Goal: Task Accomplishment & Management: Complete application form

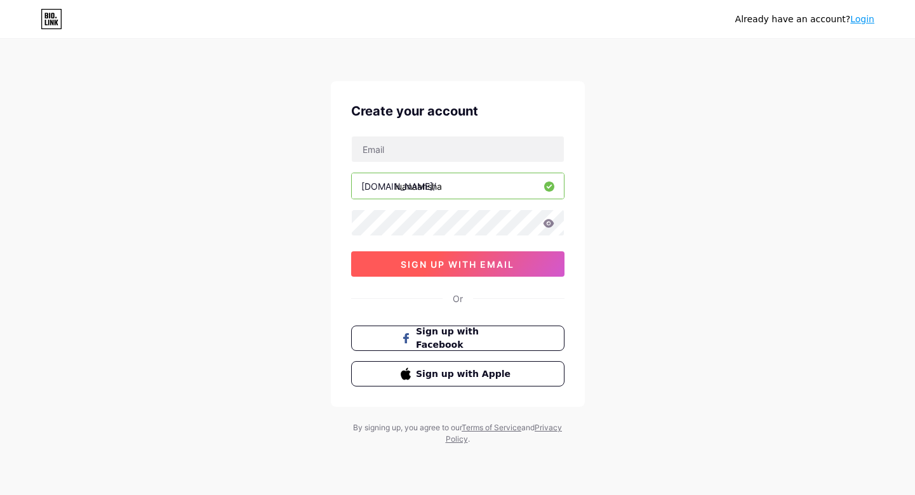
click at [442, 261] on span "sign up with email" at bounding box center [458, 264] width 114 height 11
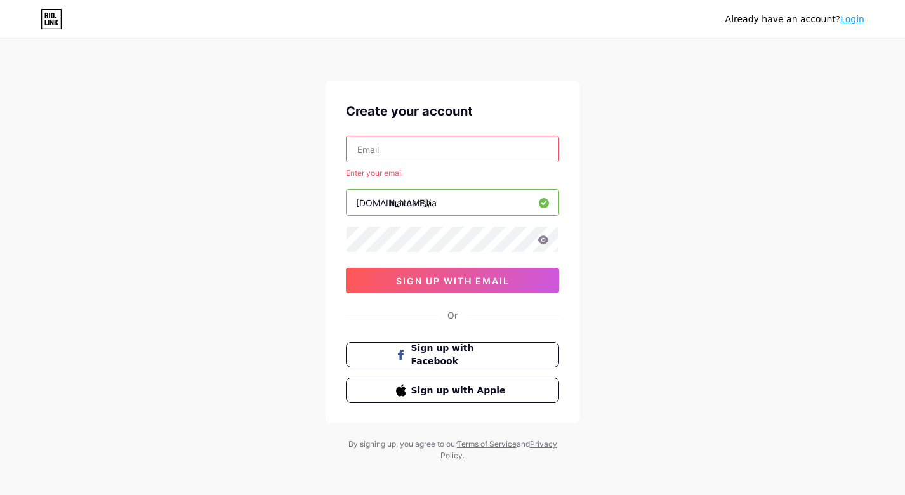
click at [408, 142] on input "text" at bounding box center [453, 148] width 212 height 25
paste input "[EMAIL_ADDRESS][DOMAIN_NAME]"
type input "[EMAIL_ADDRESS][DOMAIN_NAME]"
click at [743, 141] on div "Already have an account? Login Create your account luanaarisha40@gmail.com Ente…" at bounding box center [452, 251] width 905 height 502
click at [677, 138] on div "Already have an account? Login Create your account luanaarisha40@gmail.com Ente…" at bounding box center [452, 251] width 905 height 502
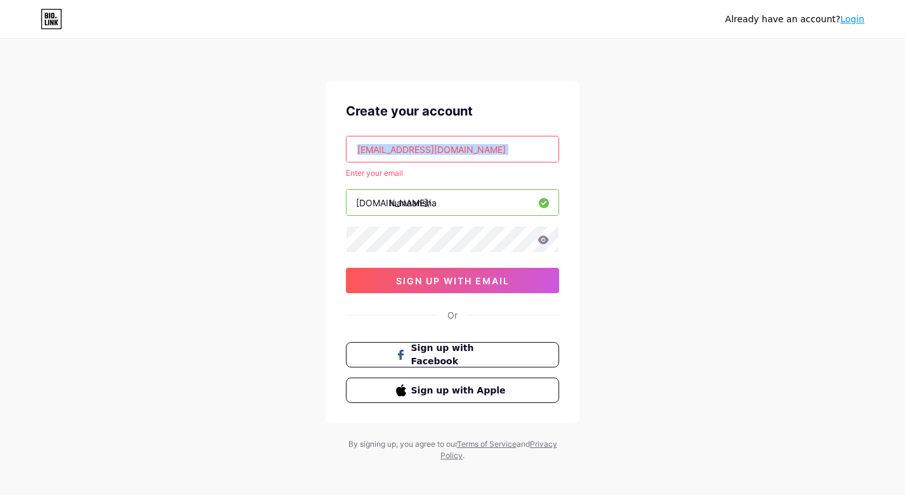
click at [677, 138] on div "Already have an account? Login Create your account luanaarisha40@gmail.com Ente…" at bounding box center [452, 251] width 905 height 502
click at [682, 138] on div "Already have an account? Login Create your account luanaarisha40@gmail.com Ente…" at bounding box center [452, 251] width 905 height 502
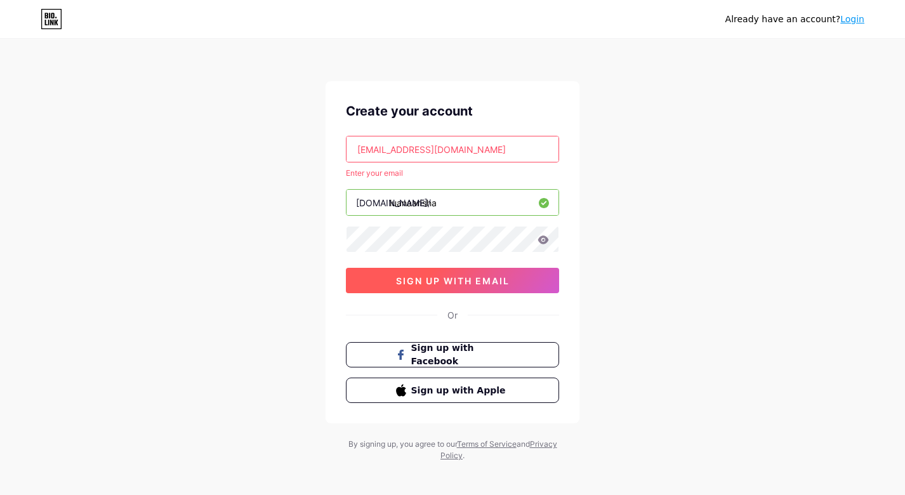
click at [467, 287] on button "sign up with email" at bounding box center [452, 280] width 213 height 25
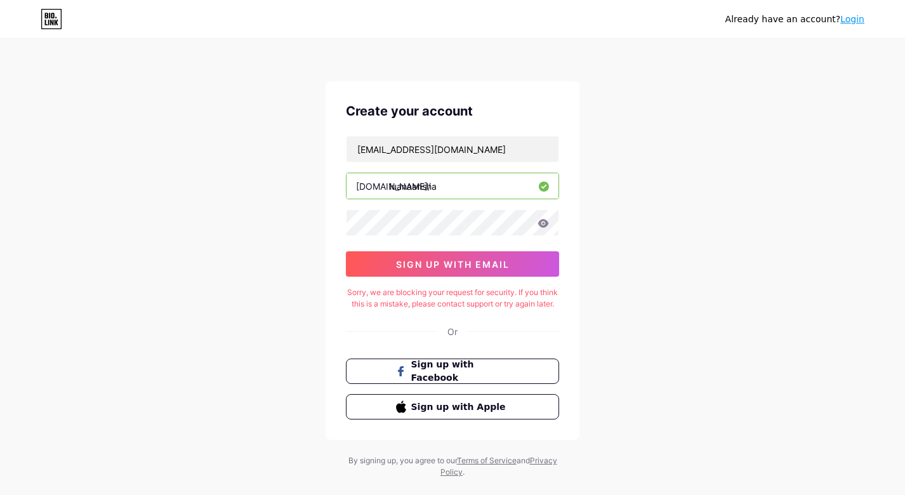
click at [474, 296] on div "Sorry, we are blocking your request for security. If you think this is a mistak…" at bounding box center [452, 298] width 213 height 23
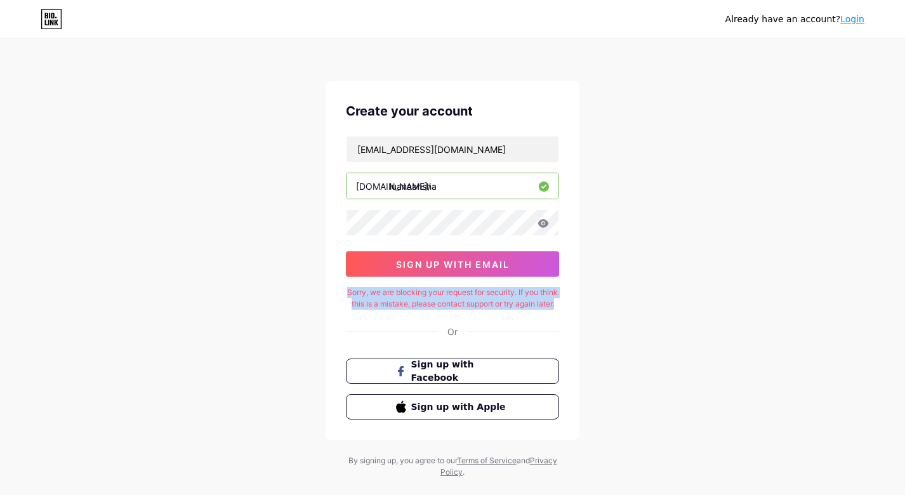
click at [474, 296] on div "Sorry, we are blocking your request for security. If you think this is a mistak…" at bounding box center [452, 298] width 213 height 23
copy div "Sorry, we are blocking your request for security. If you think this is a mistak…"
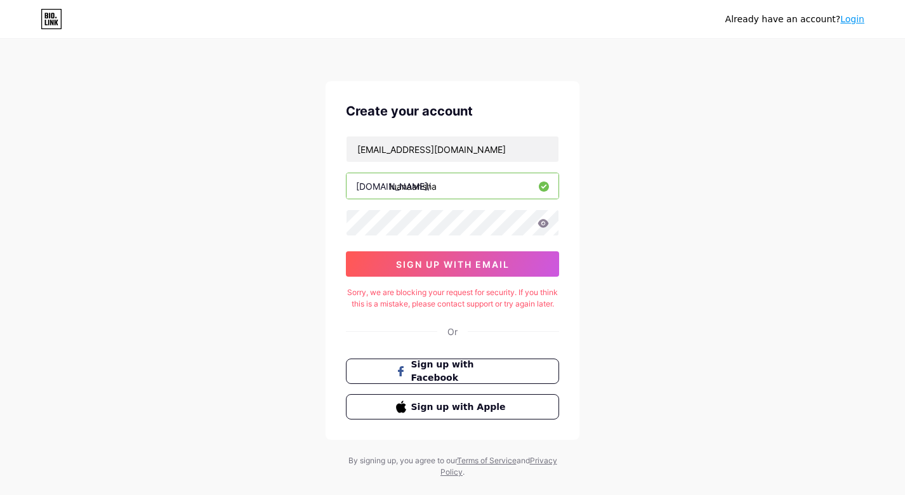
click at [782, 144] on div "Already have an account? Login Create your account luanaarisha40@gmail.com bio.…" at bounding box center [452, 259] width 905 height 519
click at [455, 338] on div "Or" at bounding box center [452, 331] width 10 height 13
click at [861, 22] on link "Login" at bounding box center [852, 19] width 24 height 10
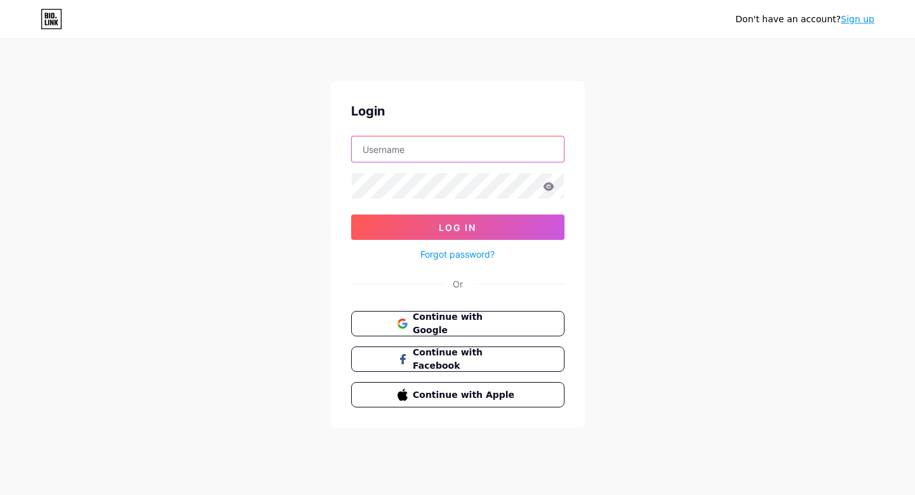
type input "luanaarisha40@gmail.com"
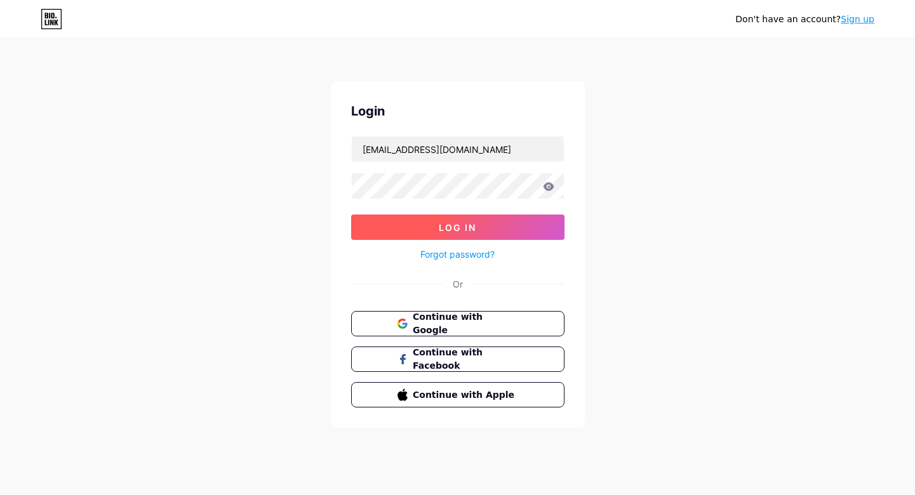
click at [491, 222] on button "Log In" at bounding box center [457, 227] width 213 height 25
